Goal: Navigation & Orientation: Understand site structure

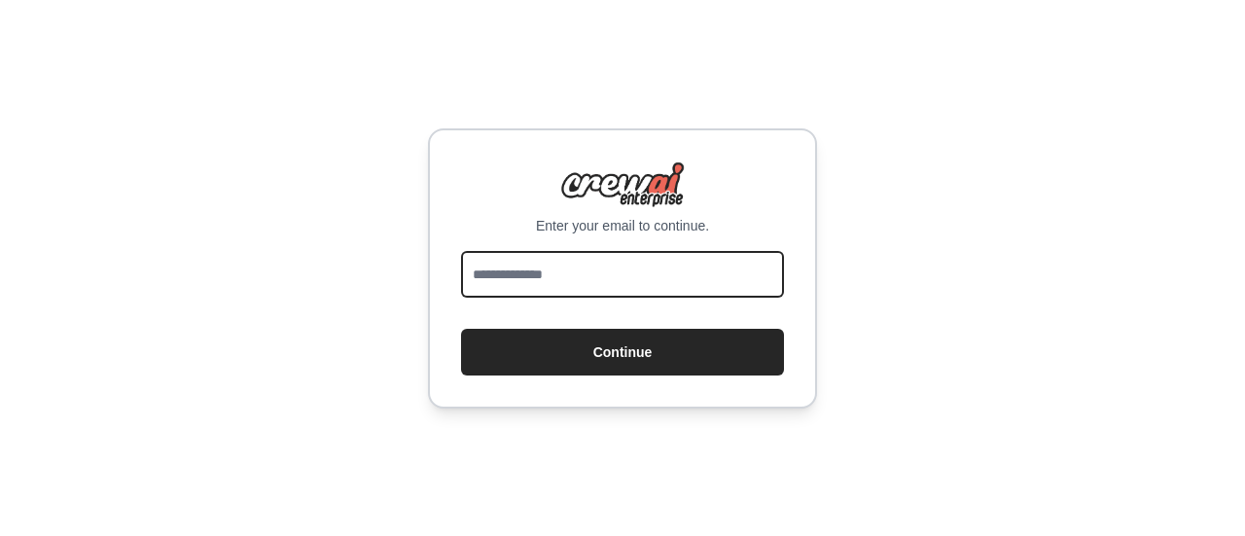
click at [596, 286] on input "email" at bounding box center [622, 274] width 323 height 47
type input "**********"
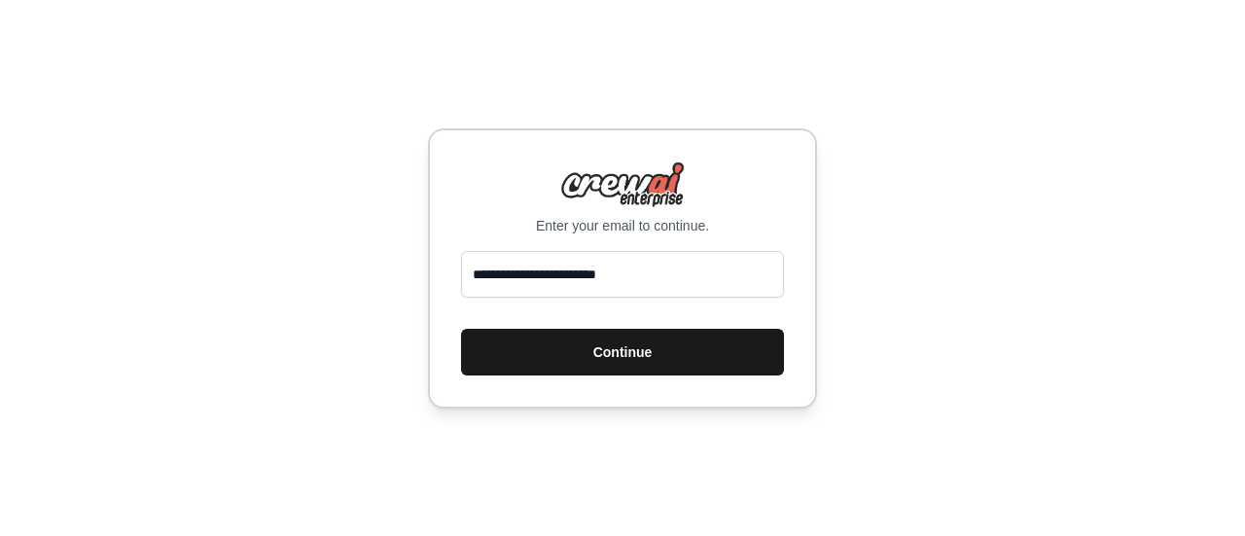
click at [580, 358] on button "Continue" at bounding box center [622, 352] width 323 height 47
click at [630, 360] on button "Continue" at bounding box center [622, 352] width 323 height 47
click at [623, 349] on button "Continue" at bounding box center [622, 352] width 323 height 47
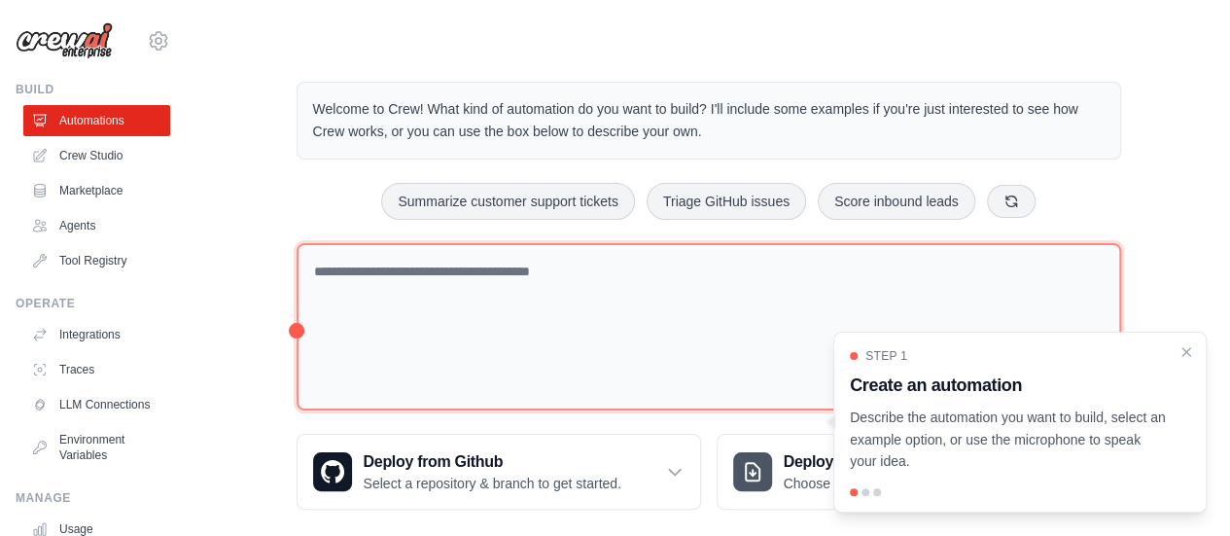
scroll to position [21, 0]
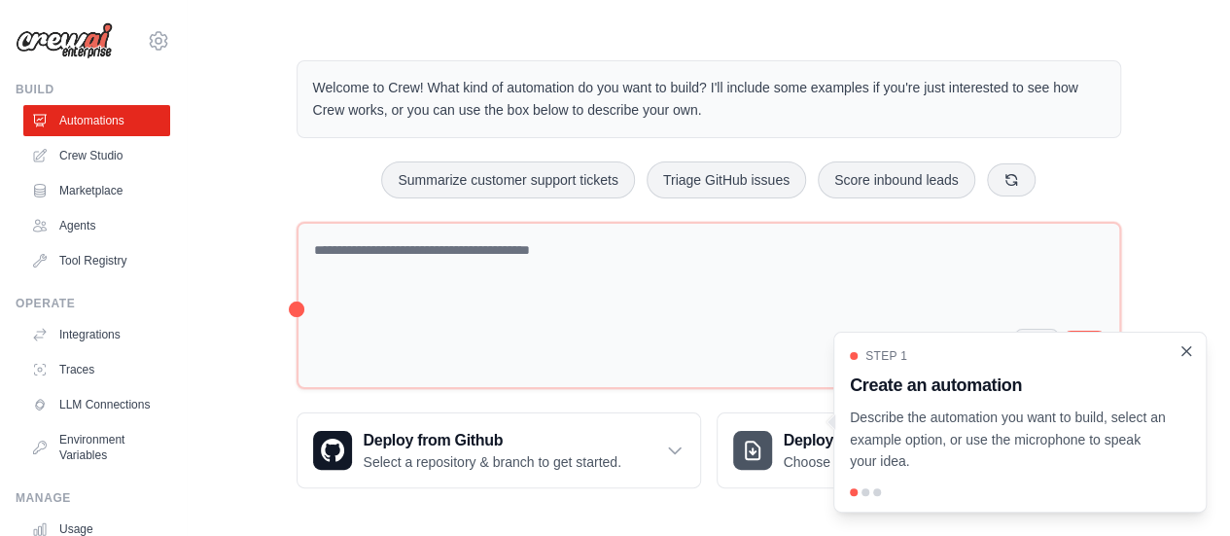
click at [1188, 355] on icon "Close walkthrough" at bounding box center [1186, 351] width 18 height 18
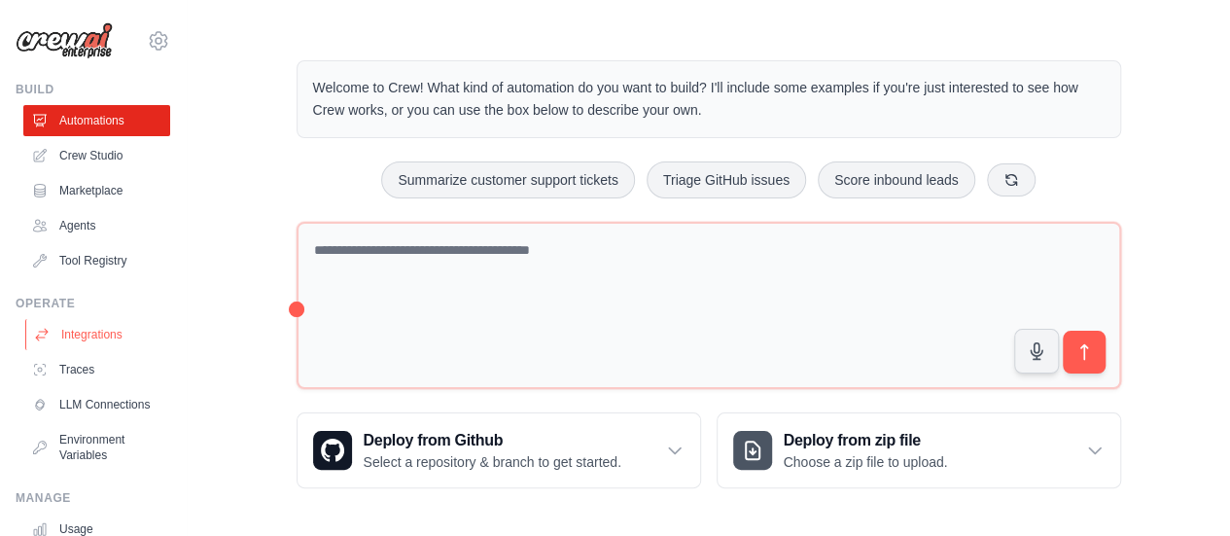
click at [93, 337] on link "Integrations" at bounding box center [98, 334] width 147 height 31
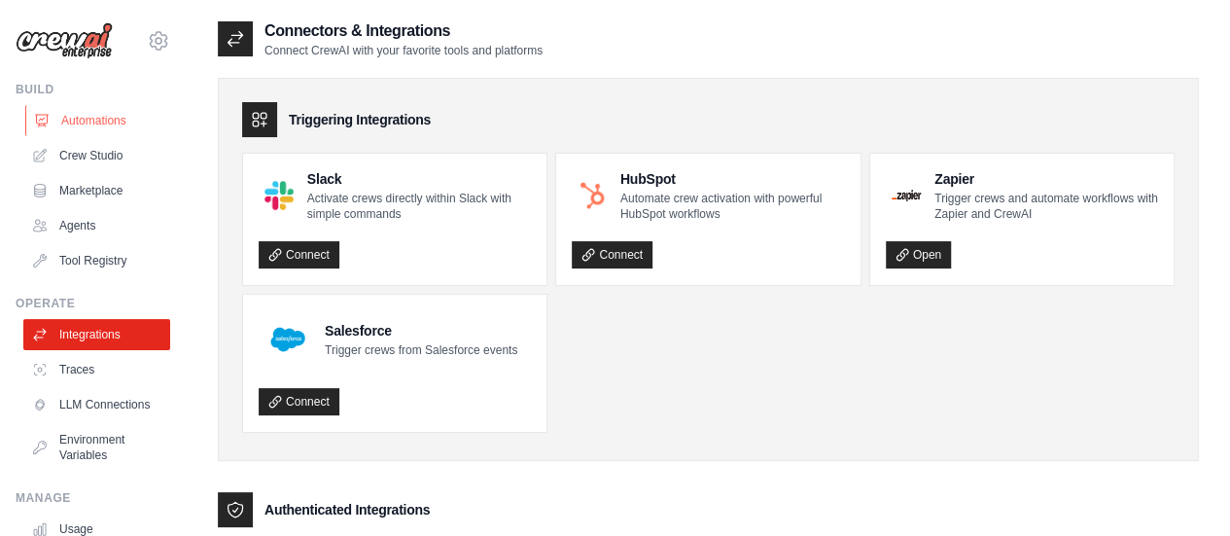
click at [92, 122] on link "Automations" at bounding box center [98, 120] width 147 height 31
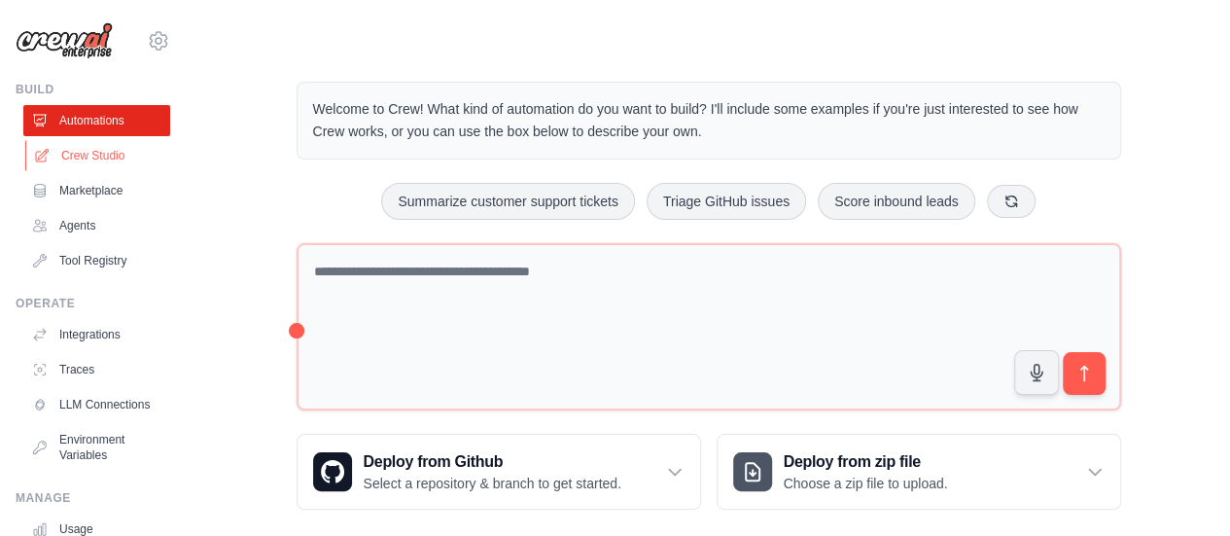
click at [114, 145] on link "Crew Studio" at bounding box center [98, 155] width 147 height 31
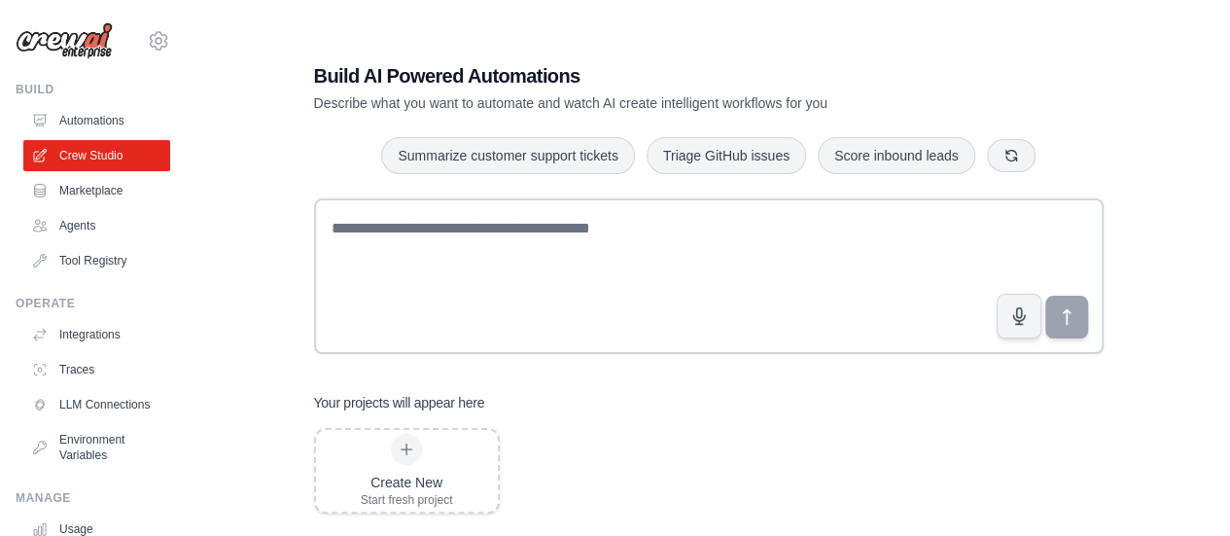
click at [103, 194] on link "Marketplace" at bounding box center [96, 190] width 147 height 31
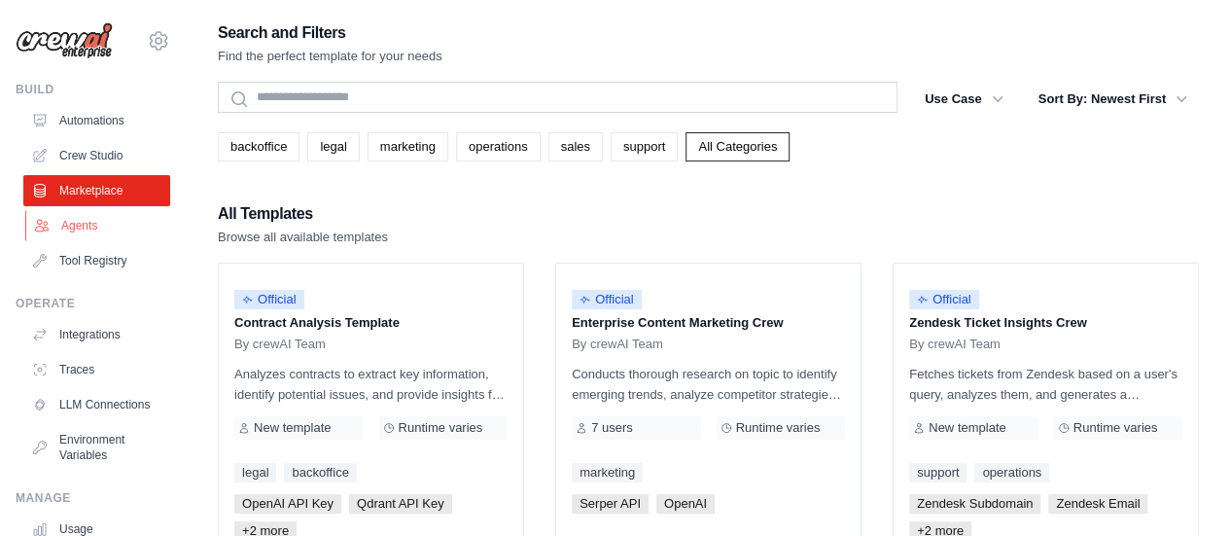
click at [95, 229] on link "Agents" at bounding box center [98, 225] width 147 height 31
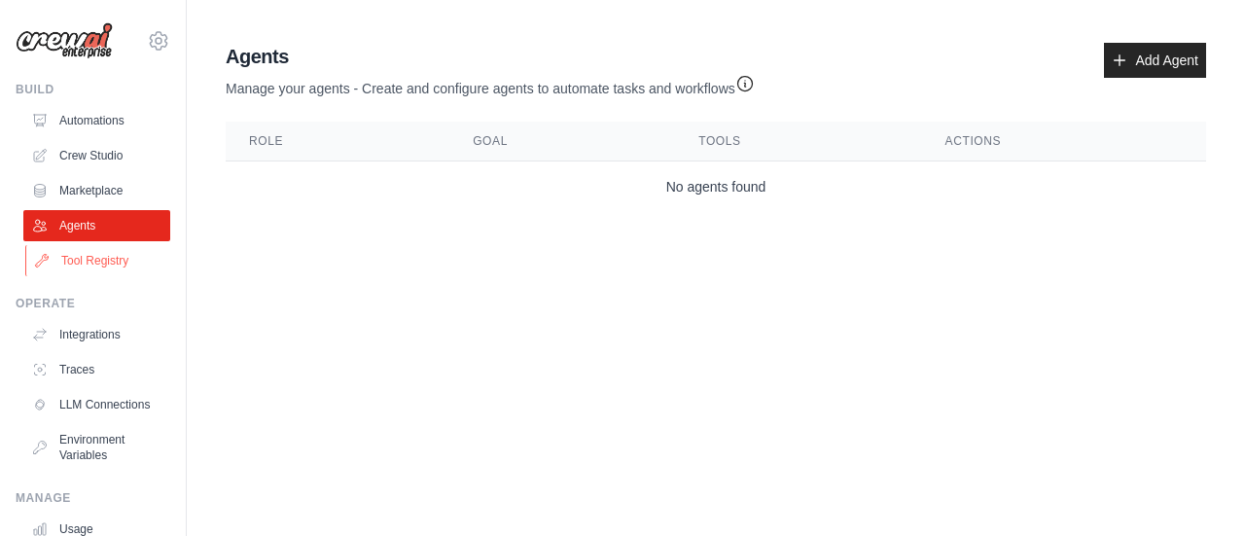
click at [98, 265] on link "Tool Registry" at bounding box center [98, 260] width 147 height 31
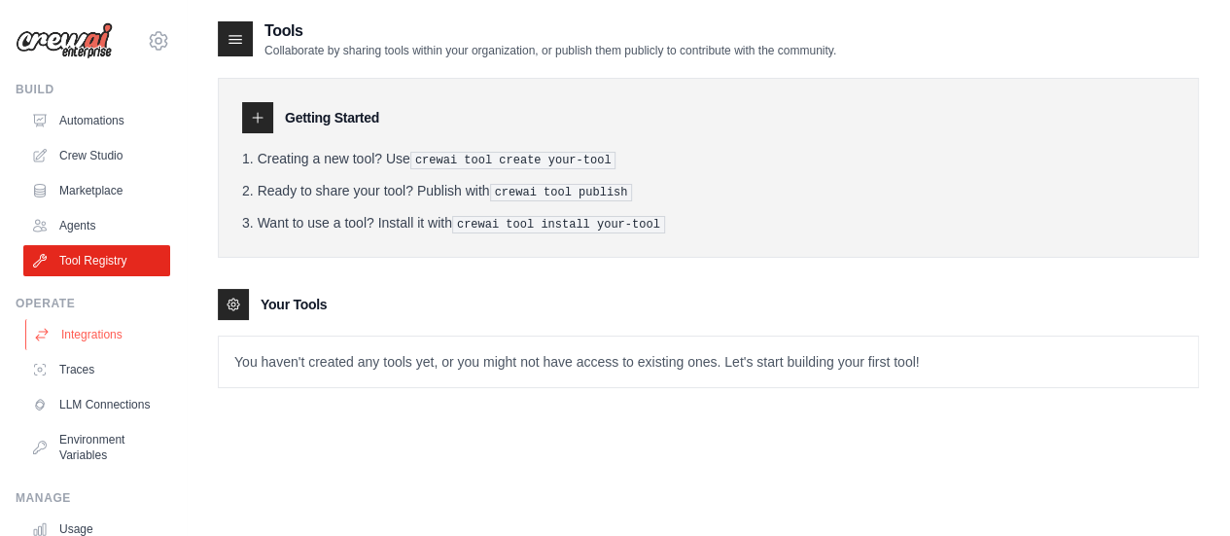
click at [69, 344] on link "Integrations" at bounding box center [98, 334] width 147 height 31
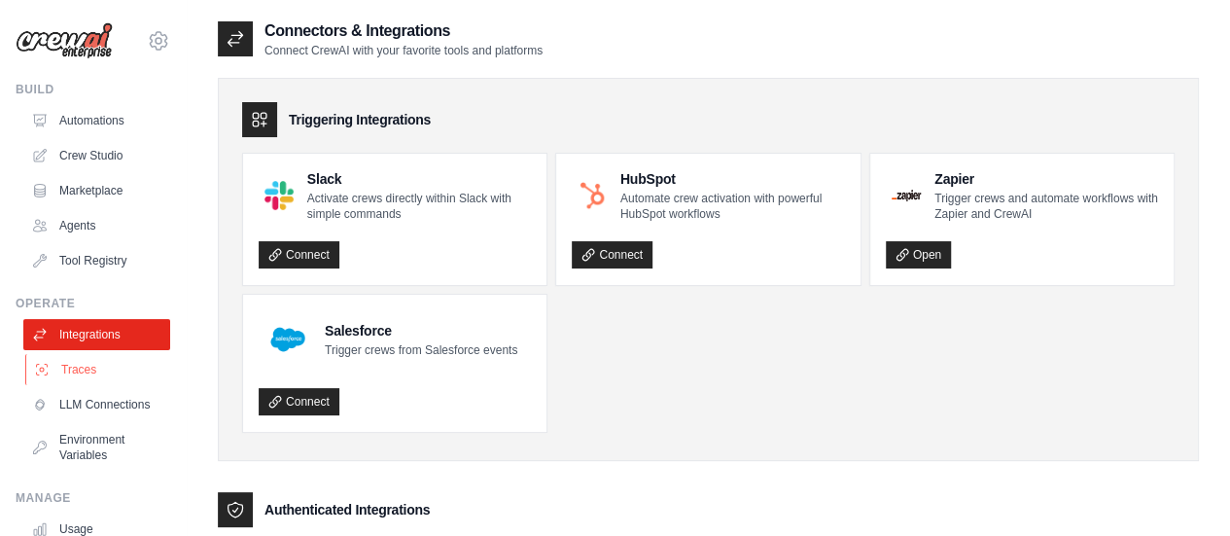
click at [74, 378] on link "Traces" at bounding box center [98, 369] width 147 height 31
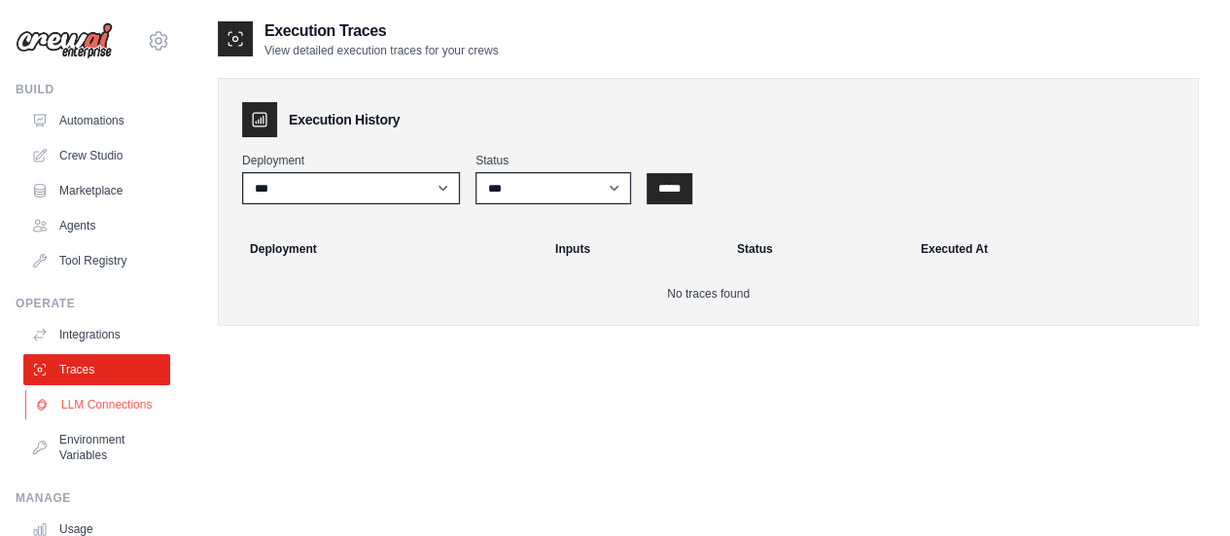
click at [78, 403] on link "LLM Connections" at bounding box center [98, 404] width 147 height 31
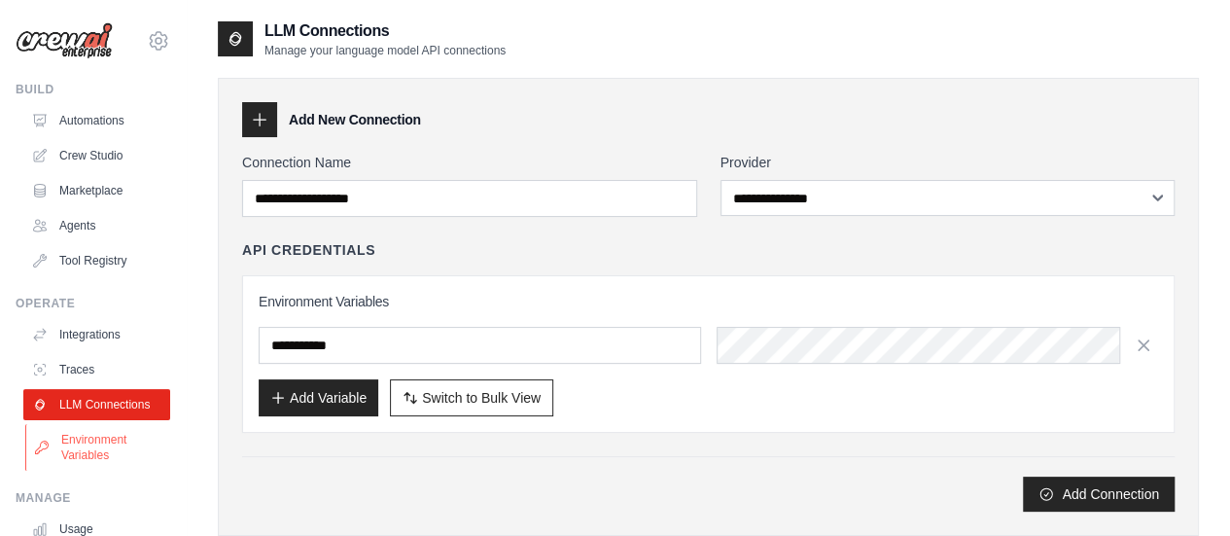
click at [85, 448] on link "Environment Variables" at bounding box center [98, 447] width 147 height 47
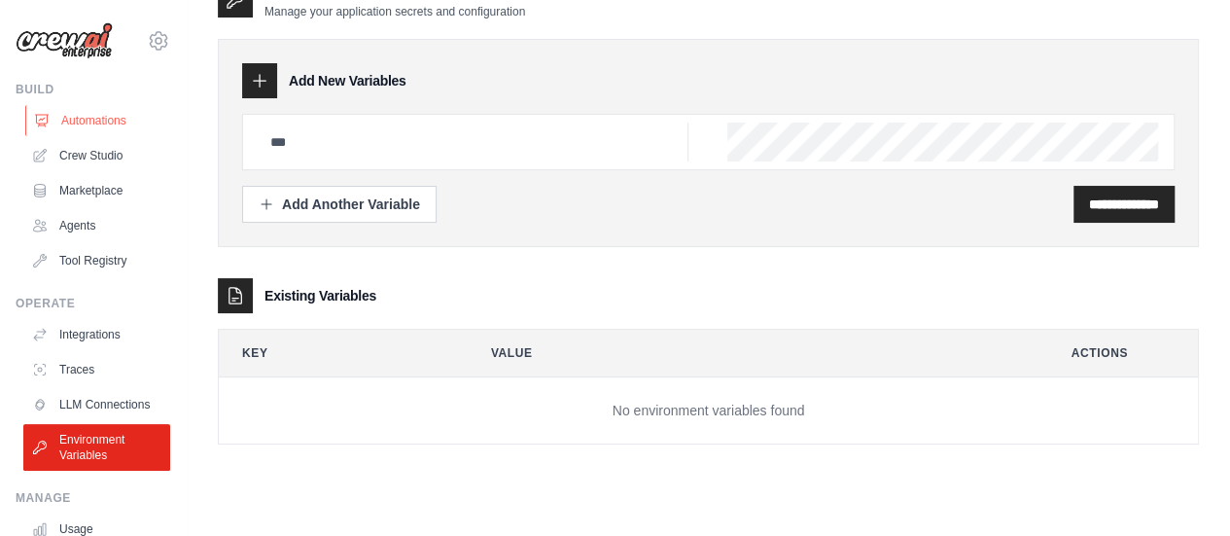
click at [105, 118] on link "Automations" at bounding box center [98, 120] width 147 height 31
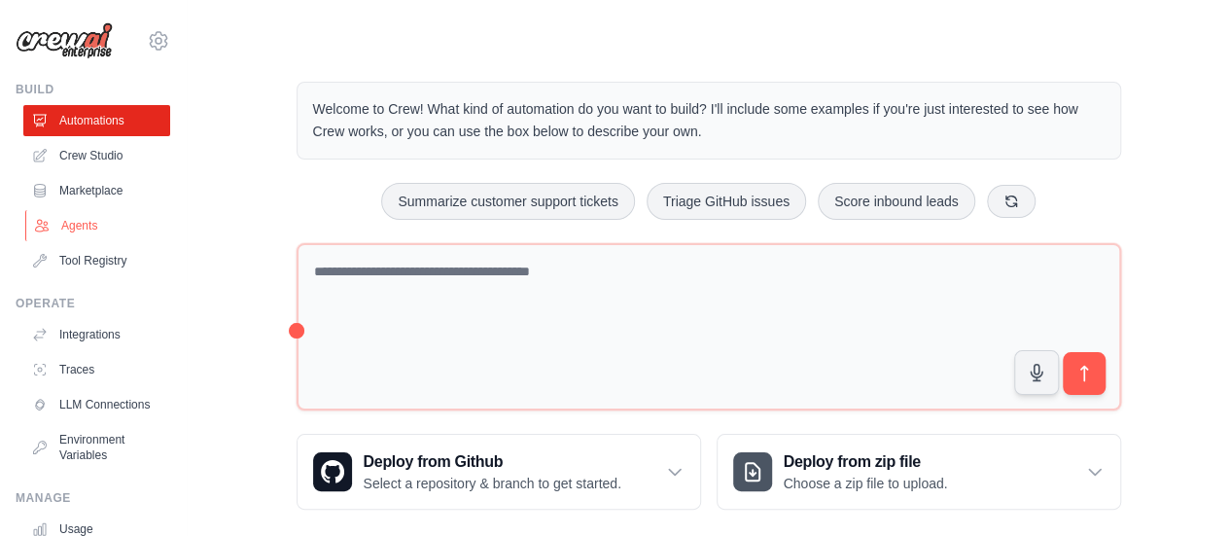
click at [82, 229] on link "Agents" at bounding box center [98, 225] width 147 height 31
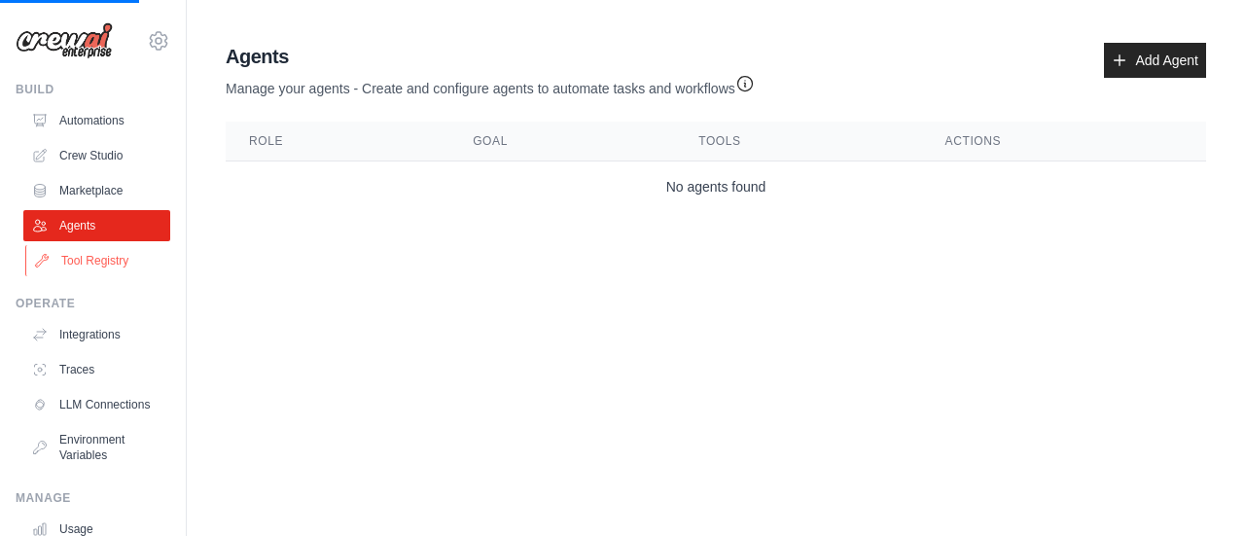
click at [115, 263] on link "Tool Registry" at bounding box center [98, 260] width 147 height 31
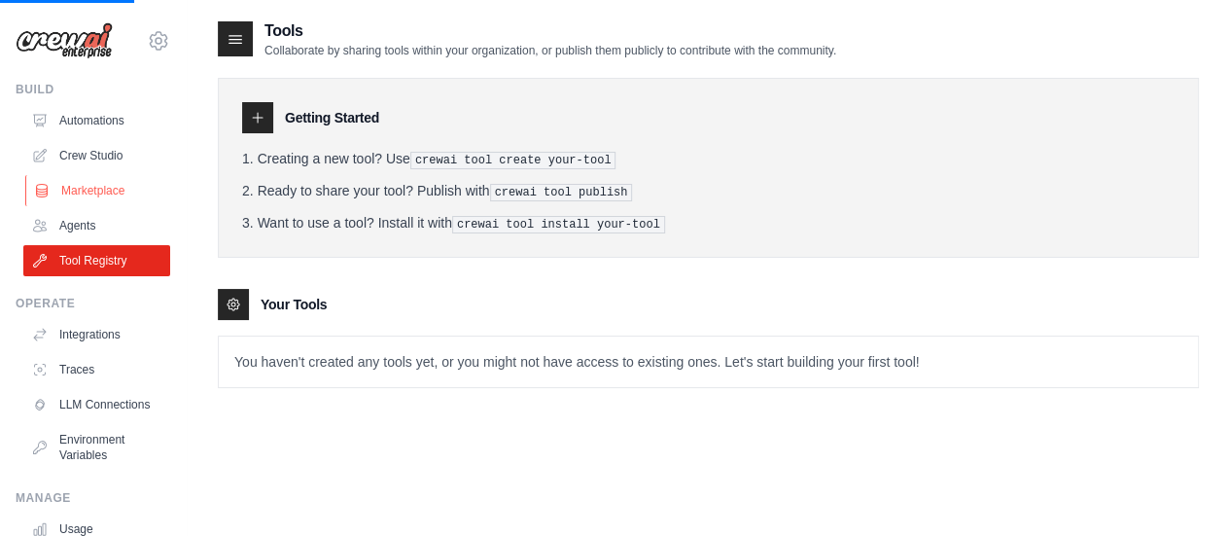
click at [111, 188] on link "Marketplace" at bounding box center [98, 190] width 147 height 31
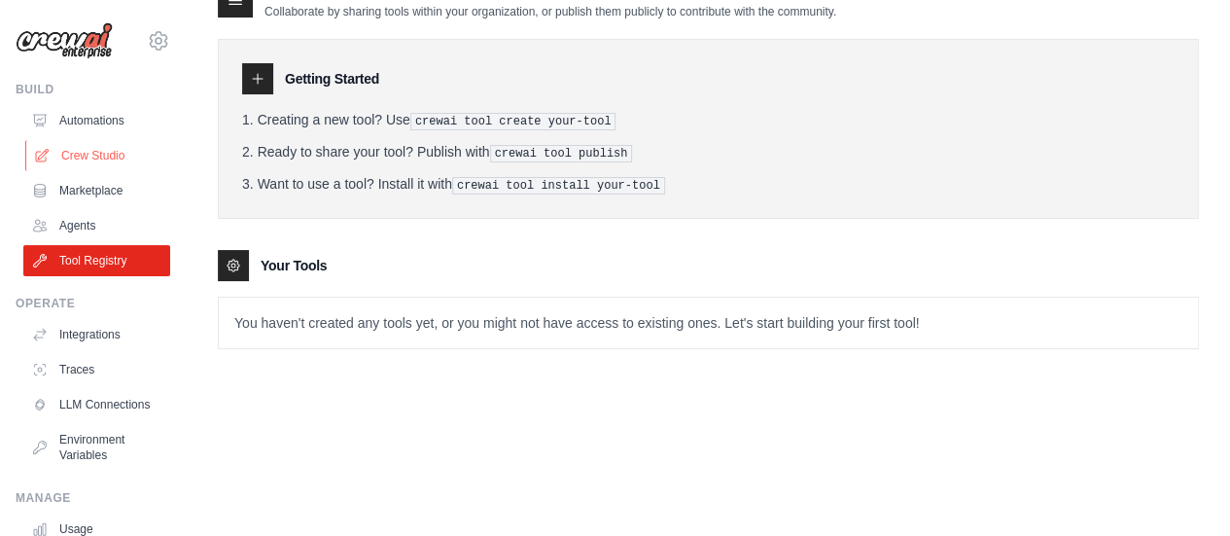
click at [105, 155] on link "Crew Studio" at bounding box center [98, 155] width 147 height 31
